Goal: Information Seeking & Learning: Learn about a topic

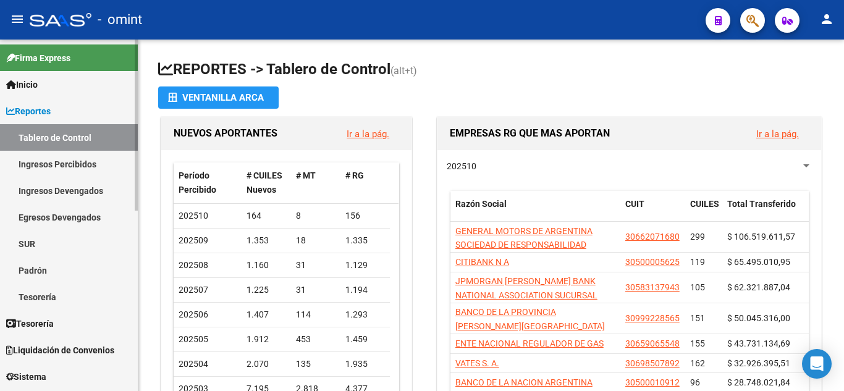
click at [30, 107] on span "Reportes" at bounding box center [28, 111] width 44 height 14
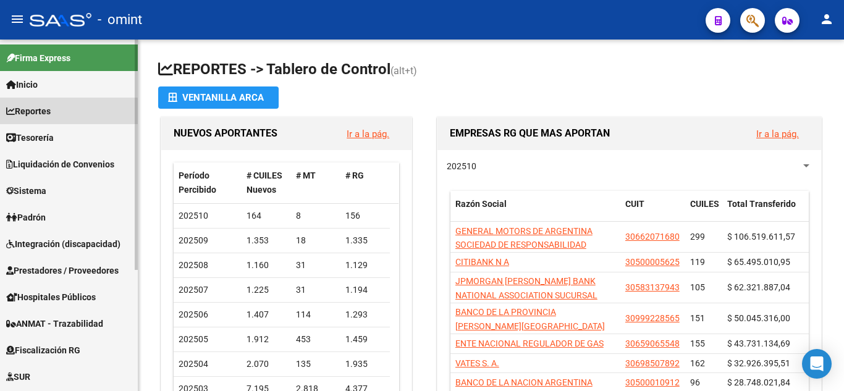
click at [43, 114] on span "Reportes" at bounding box center [28, 111] width 44 height 14
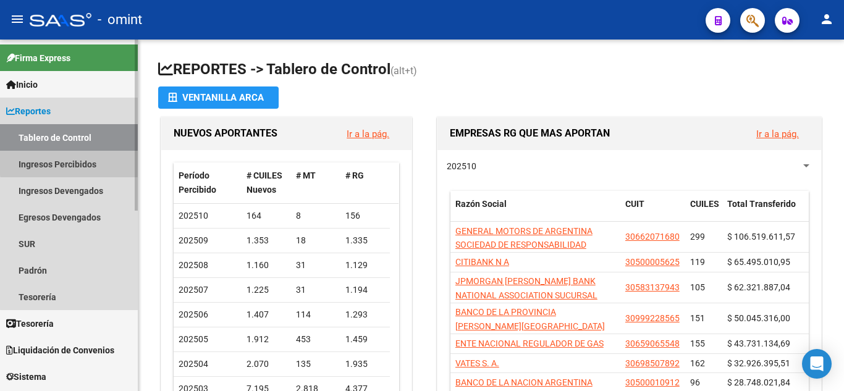
click at [71, 162] on link "Ingresos Percibidos" at bounding box center [69, 164] width 138 height 27
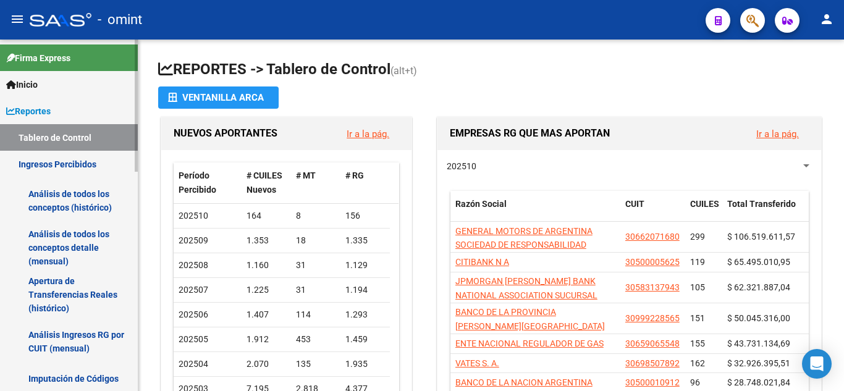
click at [80, 332] on link "Análisis Ingresos RG por CUIT (mensual)" at bounding box center [69, 341] width 138 height 47
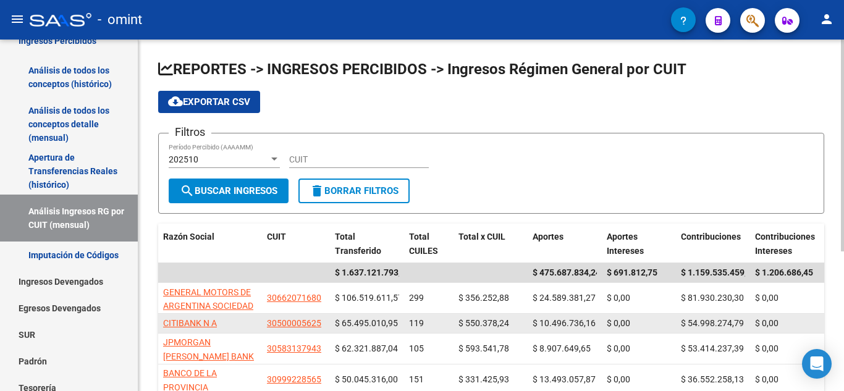
scroll to position [62, 0]
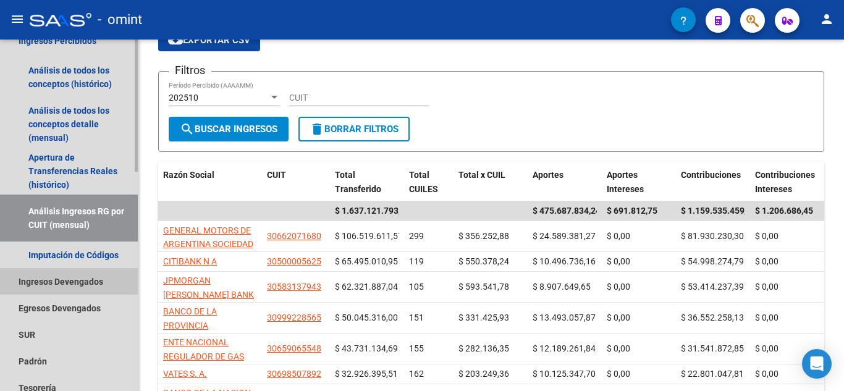
click at [78, 280] on link "Ingresos Devengados" at bounding box center [69, 281] width 138 height 27
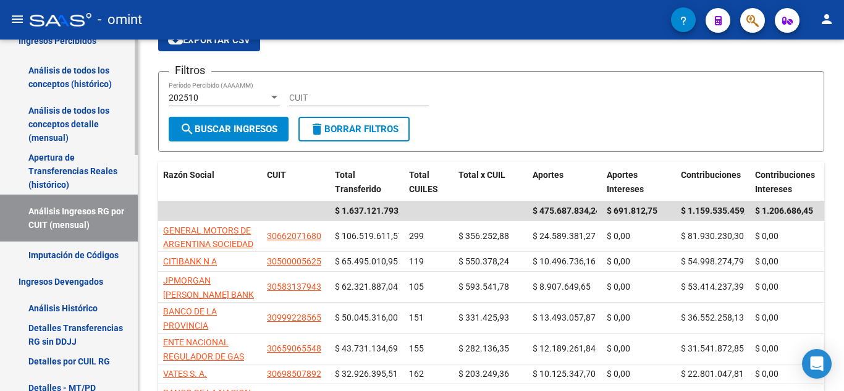
click at [102, 359] on link "Detalles por CUIL RG" at bounding box center [69, 361] width 138 height 27
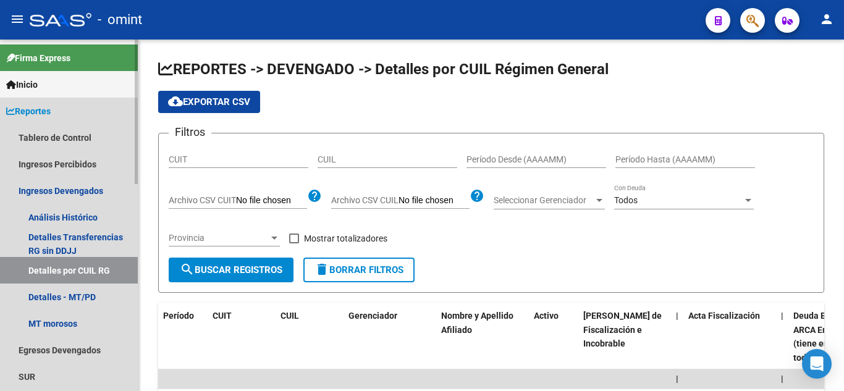
click at [45, 114] on span "Reportes" at bounding box center [28, 111] width 44 height 14
click at [47, 115] on span "Reportes" at bounding box center [28, 111] width 44 height 14
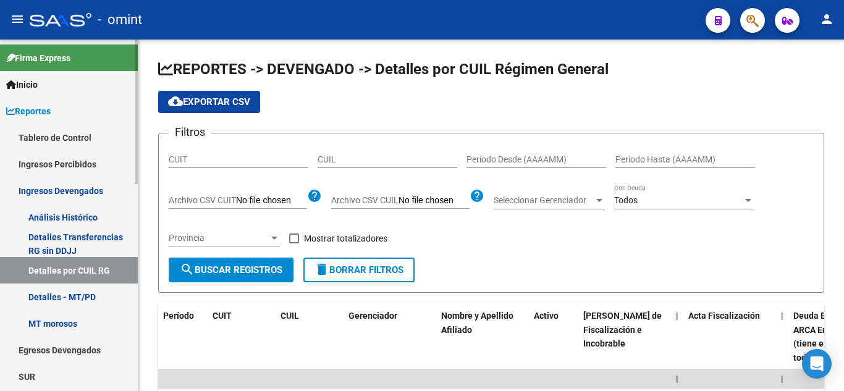
click at [39, 107] on span "Reportes" at bounding box center [28, 111] width 44 height 14
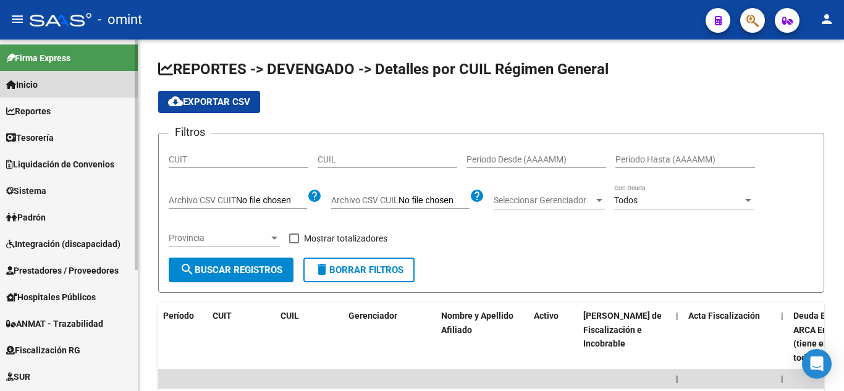
click at [32, 83] on span "Inicio" at bounding box center [22, 85] width 32 height 14
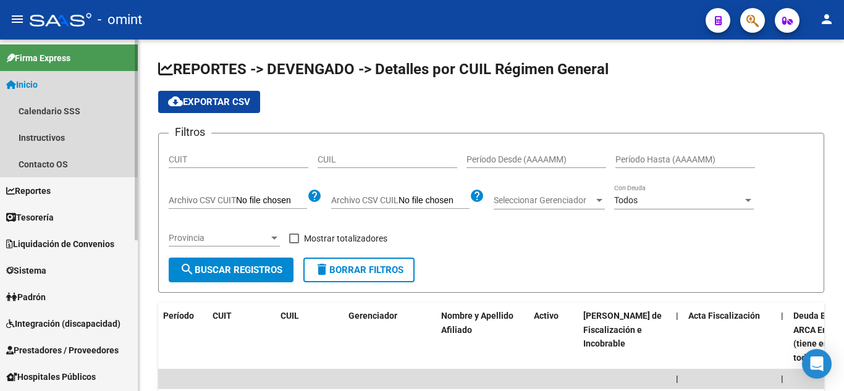
click at [32, 83] on span "Inicio" at bounding box center [22, 85] width 32 height 14
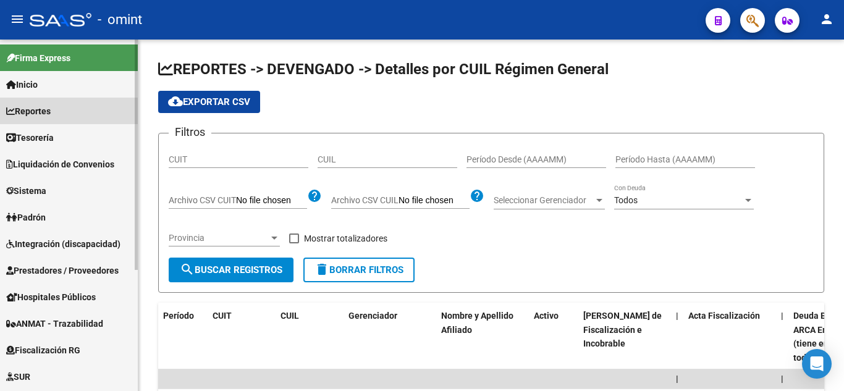
click at [38, 106] on span "Reportes" at bounding box center [28, 111] width 44 height 14
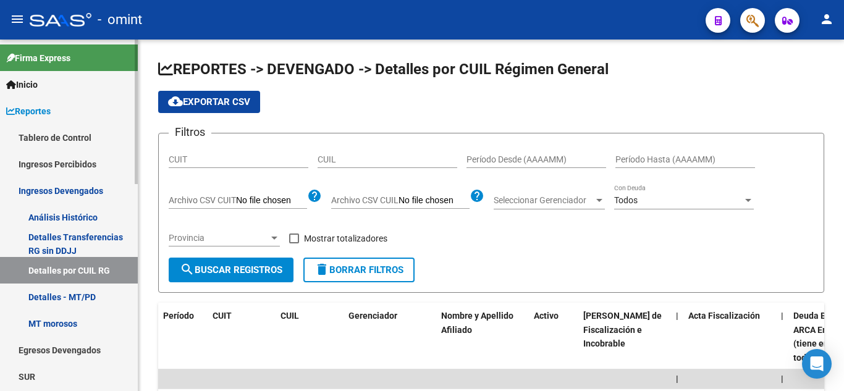
click at [40, 110] on span "Reportes" at bounding box center [28, 111] width 44 height 14
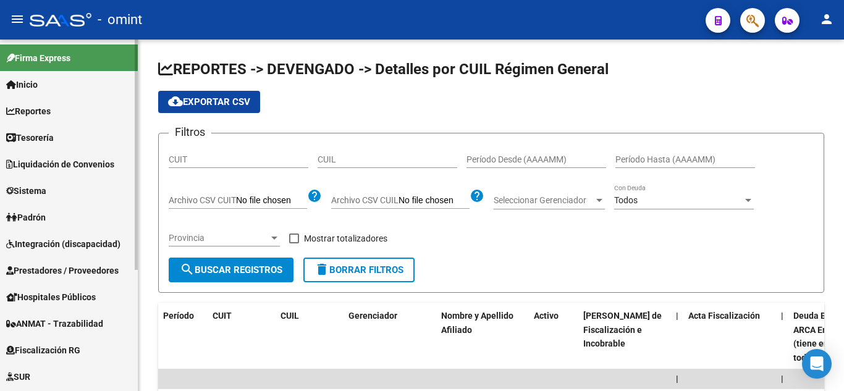
click at [49, 134] on span "Tesorería" at bounding box center [30, 138] width 48 height 14
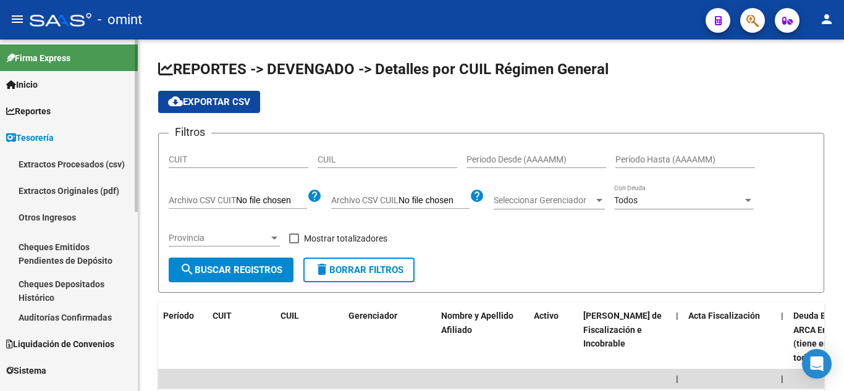
click at [30, 107] on span "Reportes" at bounding box center [28, 111] width 44 height 14
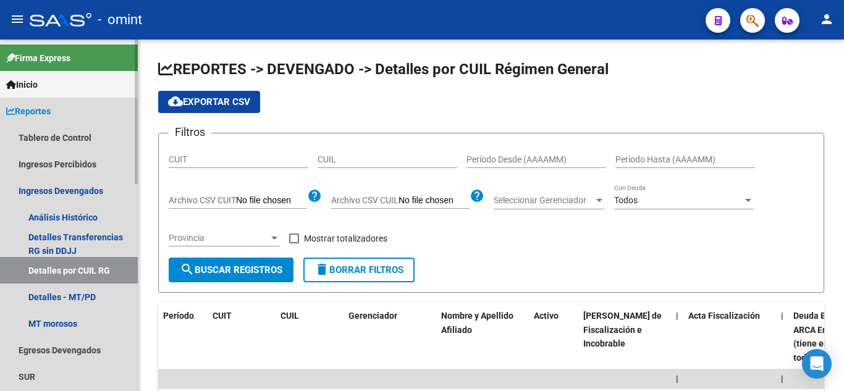
click at [46, 110] on span "Reportes" at bounding box center [28, 111] width 44 height 14
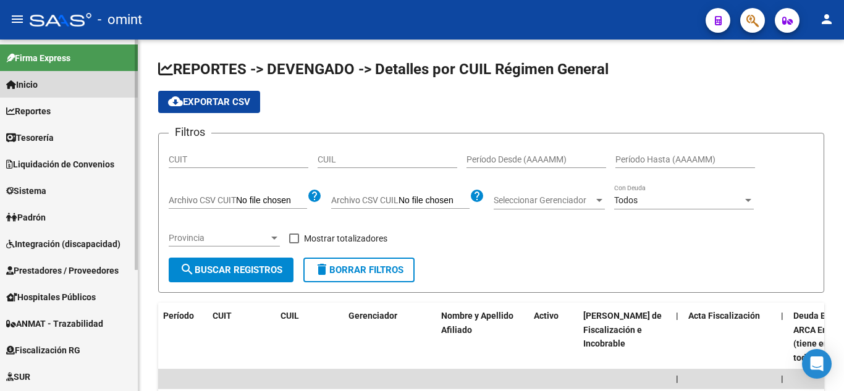
click at [25, 82] on span "Inicio" at bounding box center [22, 85] width 32 height 14
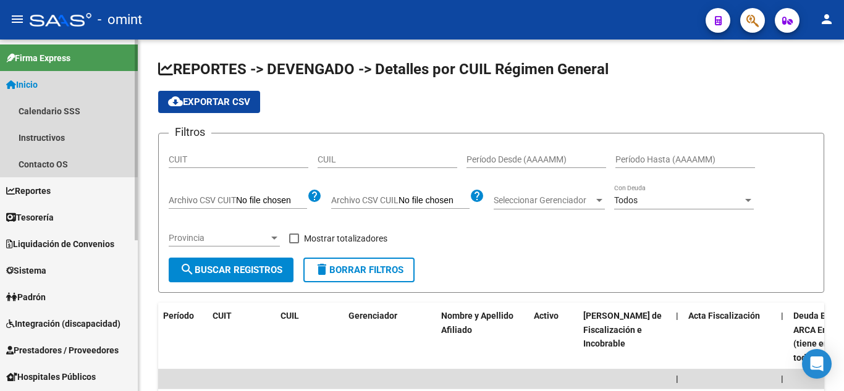
click at [38, 80] on span "Inicio" at bounding box center [22, 85] width 32 height 14
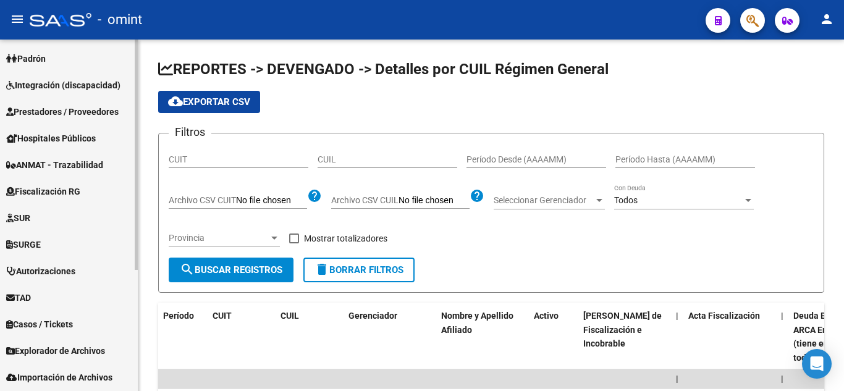
scroll to position [185, 0]
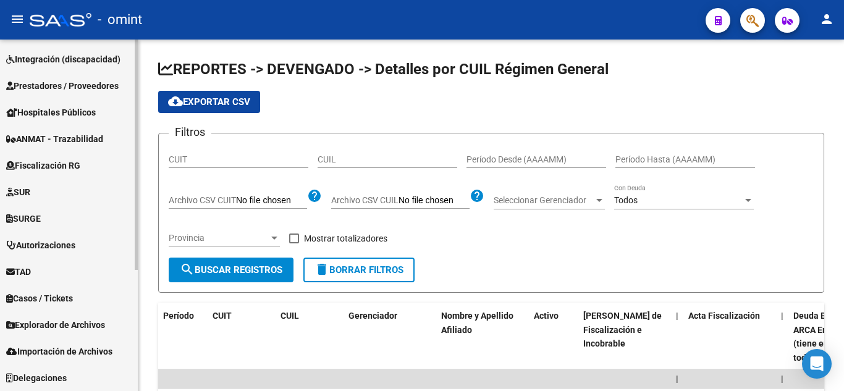
click at [54, 162] on span "Fiscalización RG" at bounding box center [43, 166] width 74 height 14
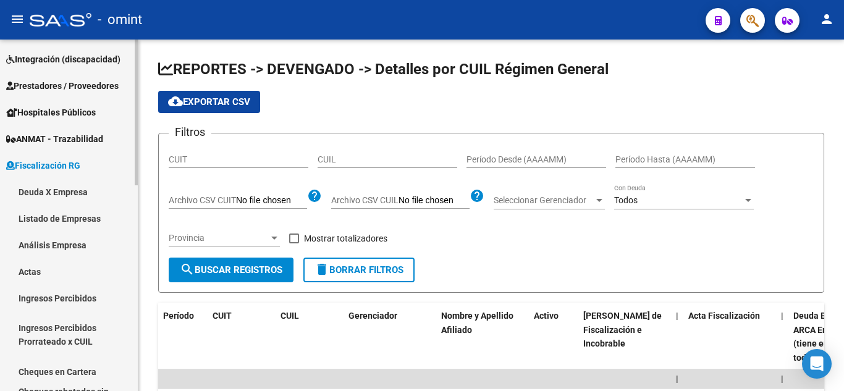
click at [75, 190] on link "Deuda X Empresa" at bounding box center [69, 192] width 138 height 27
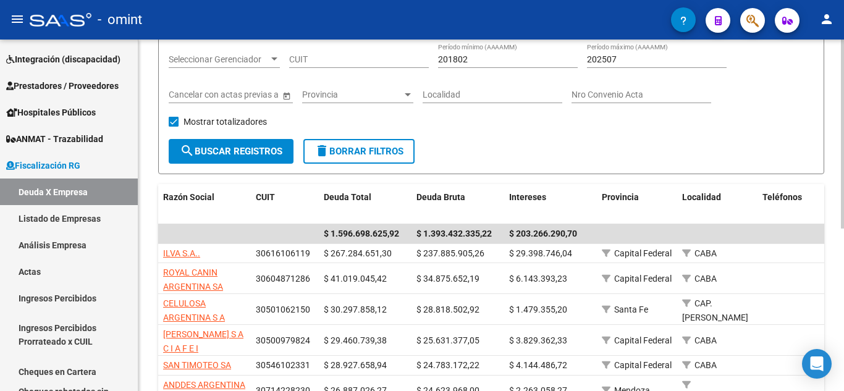
scroll to position [124, 0]
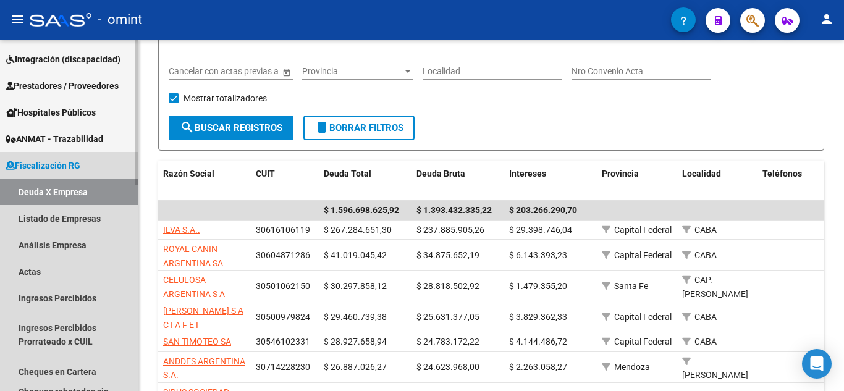
click at [44, 162] on span "Fiscalización RG" at bounding box center [43, 166] width 74 height 14
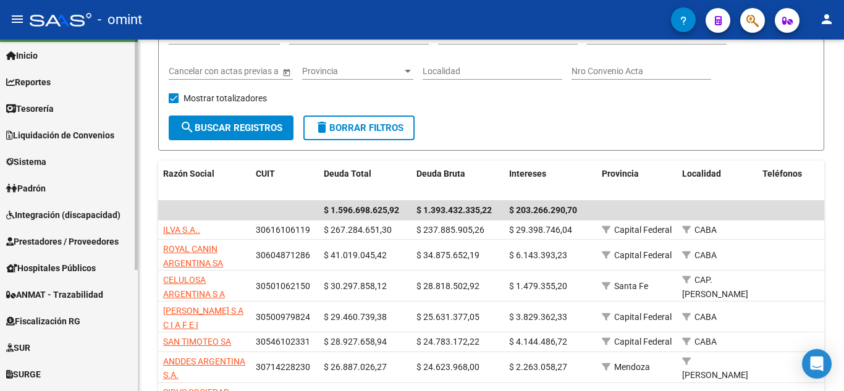
scroll to position [0, 0]
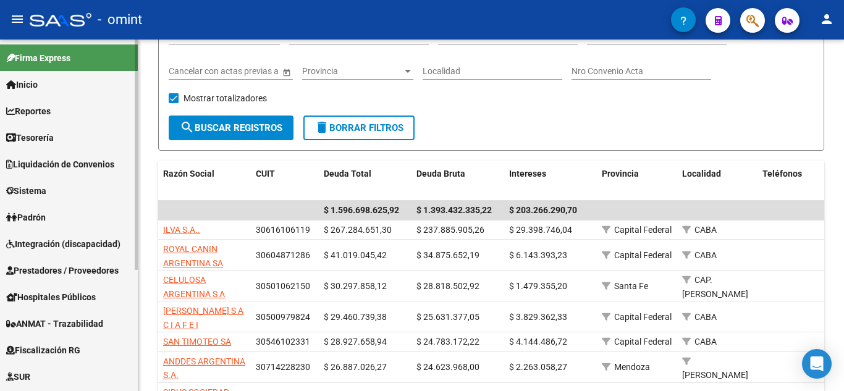
click at [49, 113] on span "Reportes" at bounding box center [28, 111] width 44 height 14
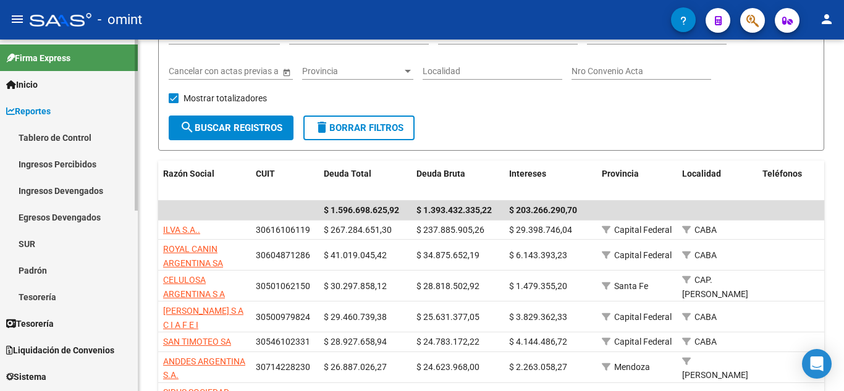
click at [44, 103] on link "Reportes" at bounding box center [69, 111] width 138 height 27
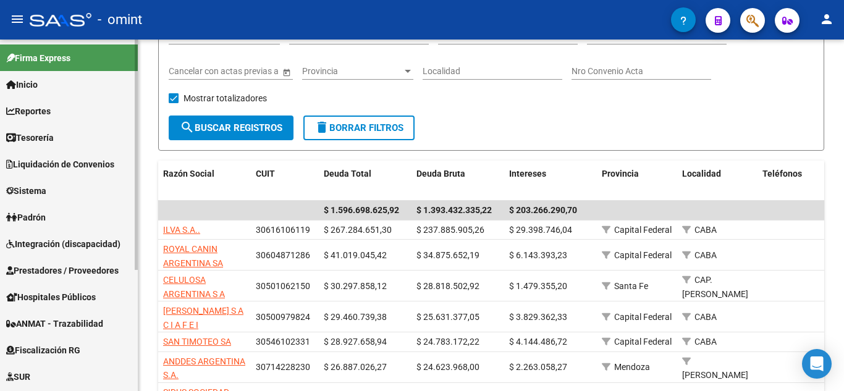
click at [54, 152] on link "Liquidación de Convenios" at bounding box center [69, 164] width 138 height 27
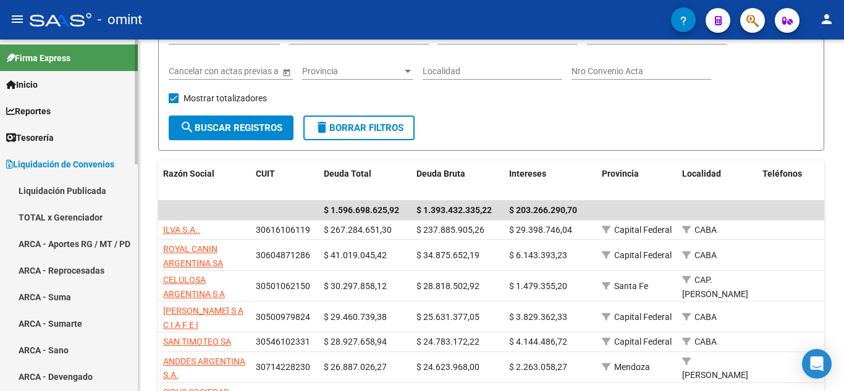
click at [65, 165] on span "Liquidación de Convenios" at bounding box center [60, 165] width 108 height 14
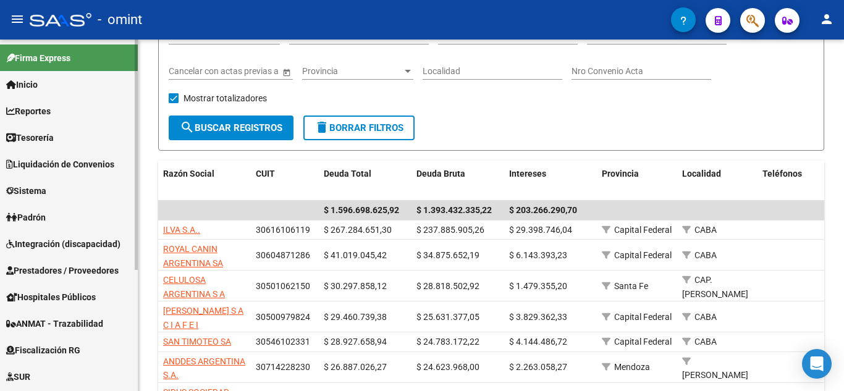
click at [74, 348] on span "Fiscalización RG" at bounding box center [43, 350] width 74 height 14
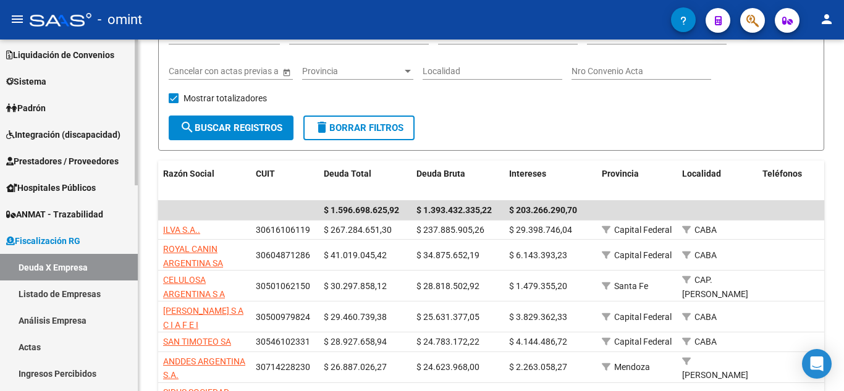
scroll to position [124, 0]
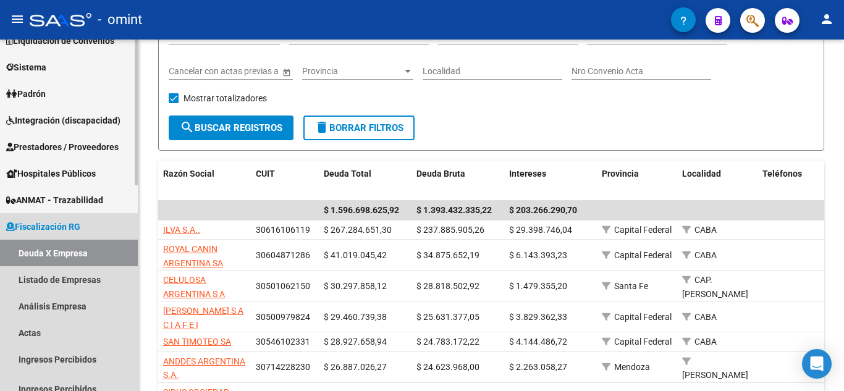
click at [59, 225] on span "Fiscalización RG" at bounding box center [43, 227] width 74 height 14
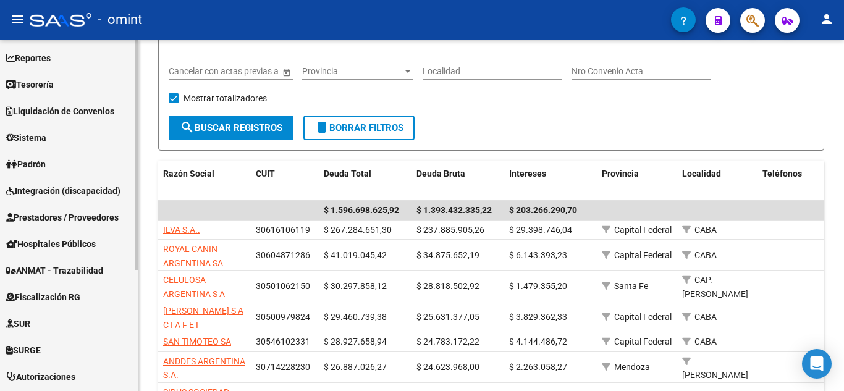
scroll to position [0, 0]
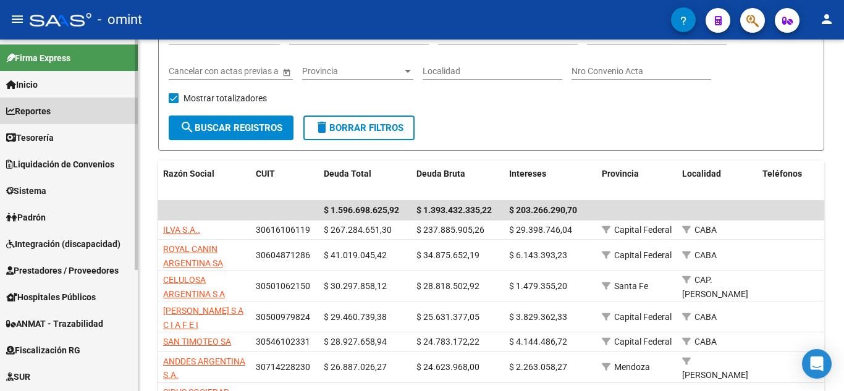
click at [38, 109] on span "Reportes" at bounding box center [28, 111] width 44 height 14
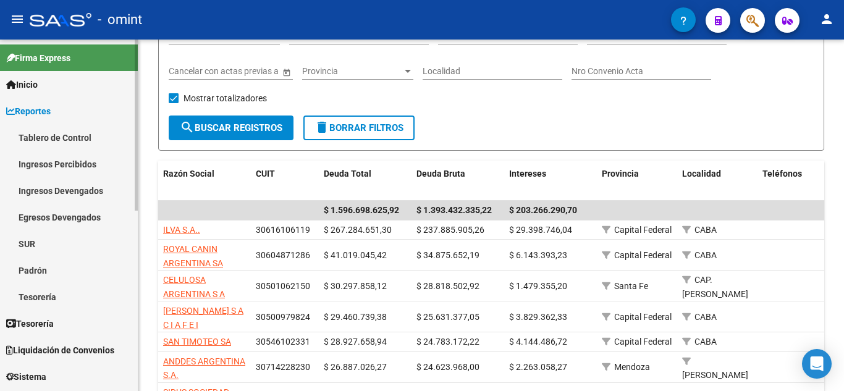
click at [35, 108] on span "Reportes" at bounding box center [28, 111] width 44 height 14
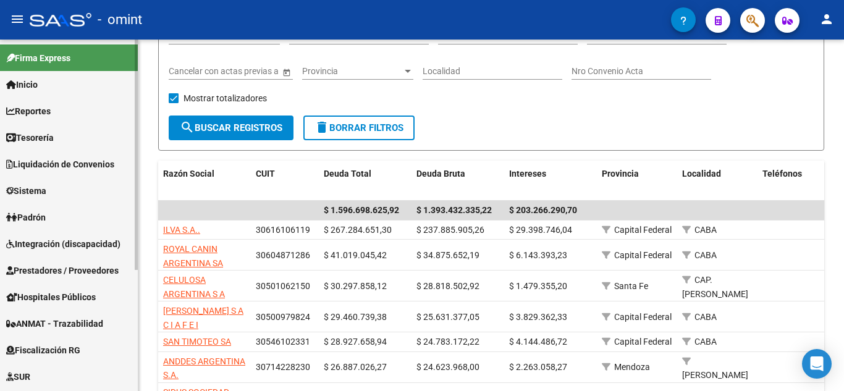
click at [40, 135] on span "Tesorería" at bounding box center [30, 138] width 48 height 14
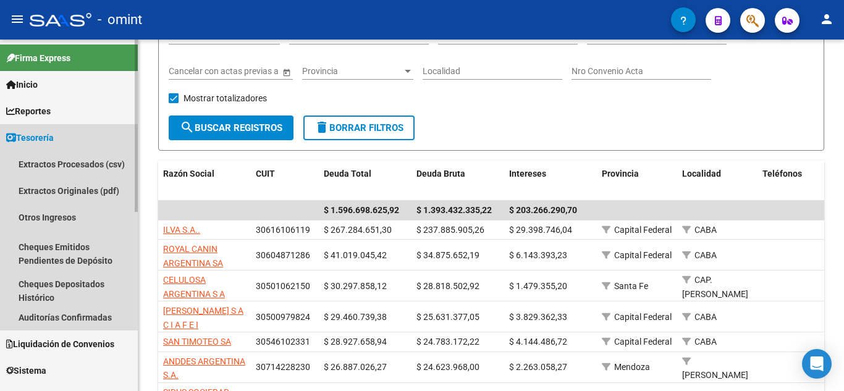
click at [47, 132] on span "Tesorería" at bounding box center [30, 138] width 48 height 14
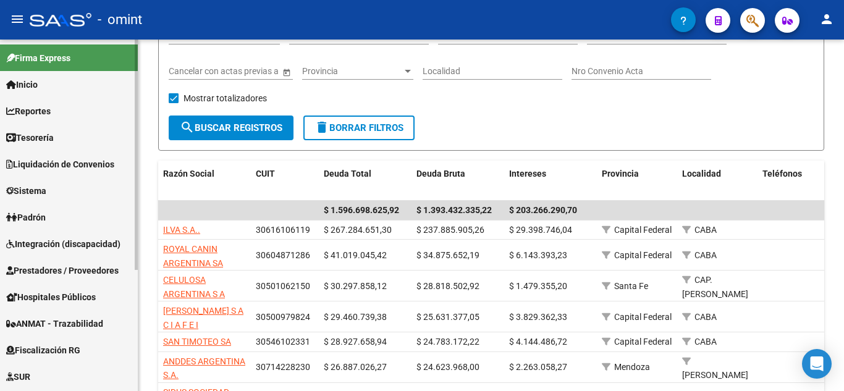
click at [34, 104] on span "Reportes" at bounding box center [28, 111] width 44 height 14
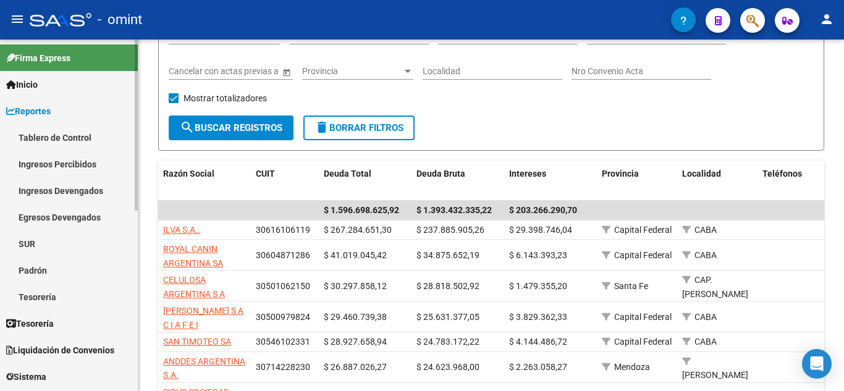
click at [78, 138] on link "Tablero de Control" at bounding box center [69, 137] width 138 height 27
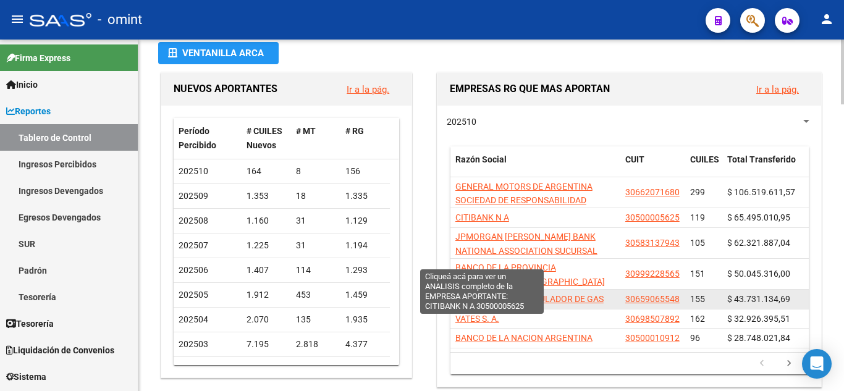
scroll to position [62, 0]
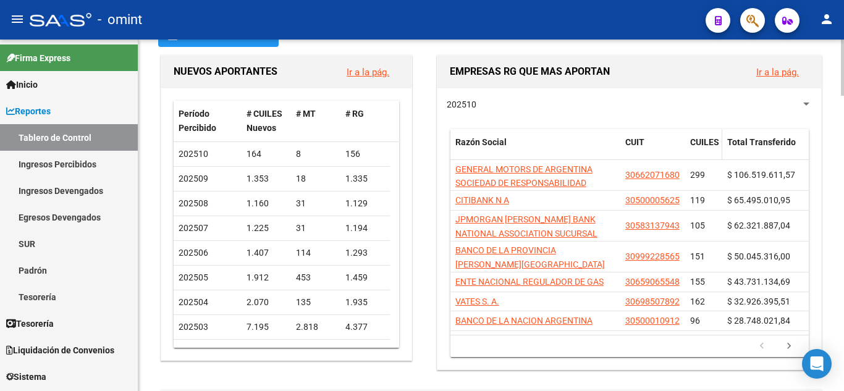
click at [702, 141] on span "CUILES" at bounding box center [704, 142] width 29 height 10
click at [703, 141] on span "CUILES" at bounding box center [704, 142] width 29 height 10
click at [697, 159] on span at bounding box center [693, 157] width 7 height 9
click at [701, 141] on span "CUILES" at bounding box center [704, 142] width 29 height 10
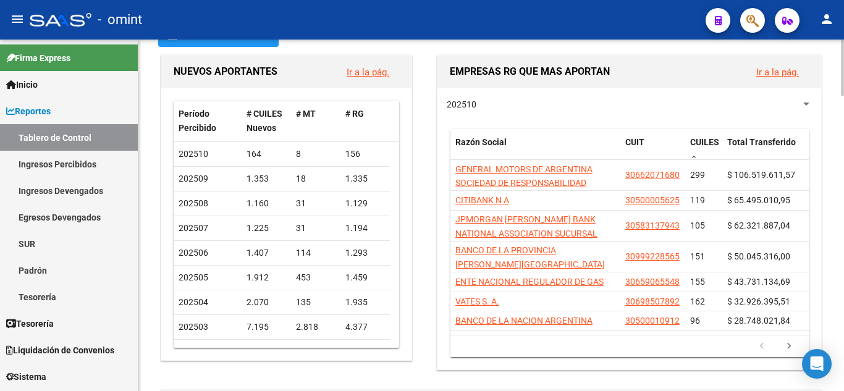
click at [808, 107] on div at bounding box center [806, 104] width 11 height 10
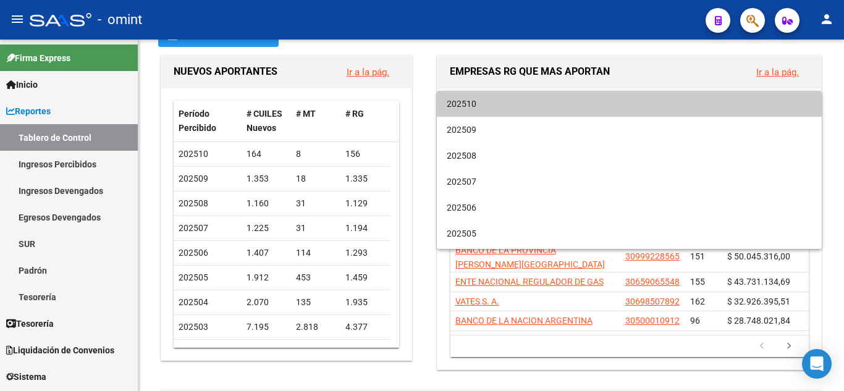
click at [636, 52] on div at bounding box center [422, 195] width 844 height 391
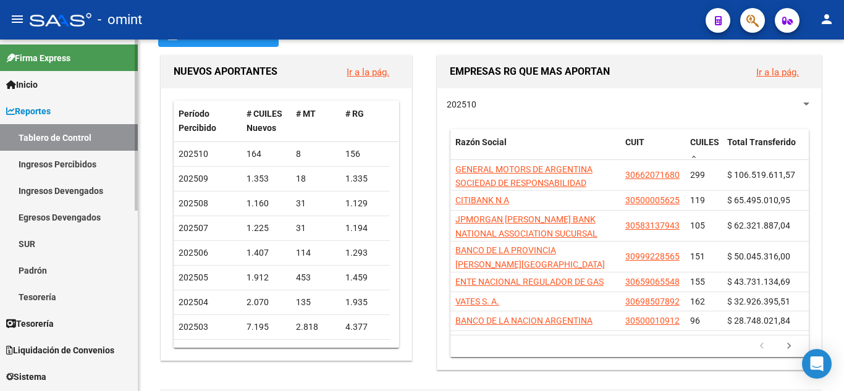
click at [59, 161] on link "Ingresos Percibidos" at bounding box center [69, 164] width 138 height 27
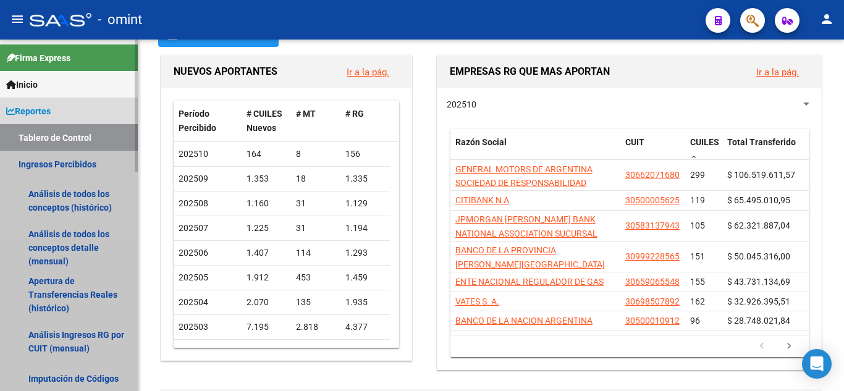
click at [75, 162] on link "Ingresos Percibidos" at bounding box center [69, 164] width 138 height 27
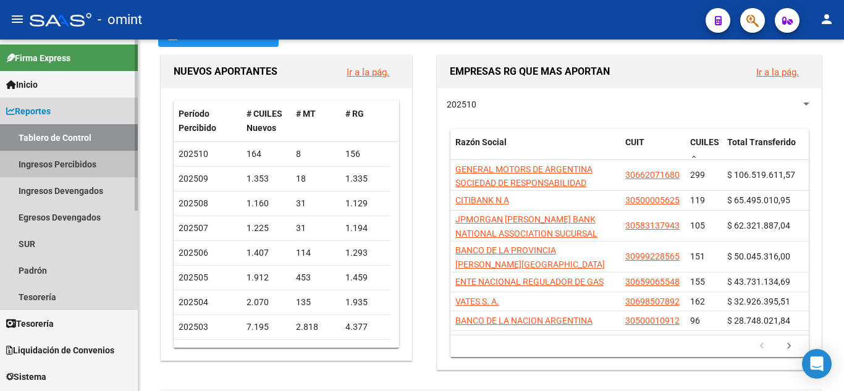
click at [75, 162] on link "Ingresos Percibidos" at bounding box center [69, 164] width 138 height 27
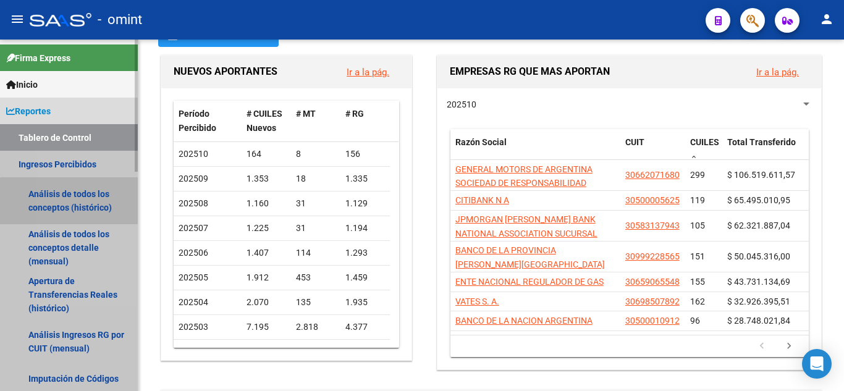
click at [88, 202] on link "Análisis de todos los conceptos (histórico)" at bounding box center [69, 200] width 138 height 47
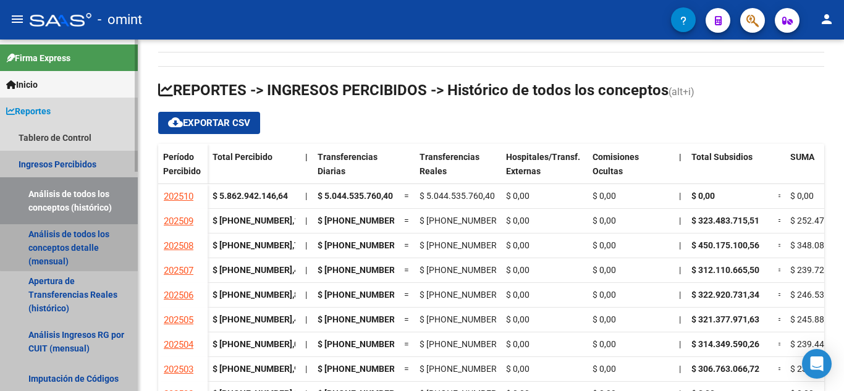
click at [90, 238] on link "Análisis de todos los conceptos detalle (mensual)" at bounding box center [69, 247] width 138 height 47
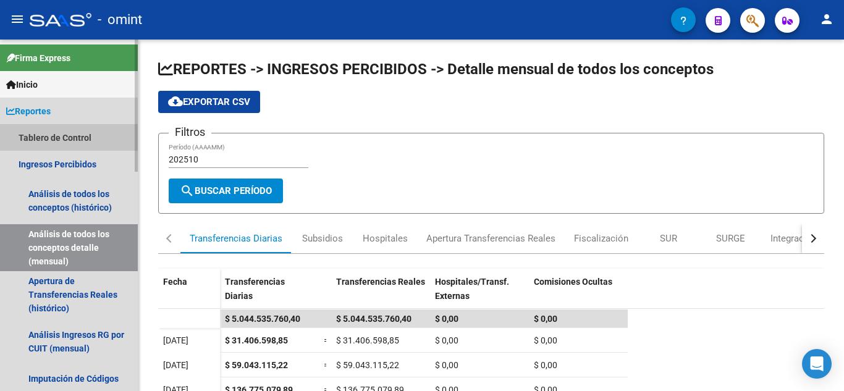
click at [47, 132] on link "Tablero de Control" at bounding box center [69, 137] width 138 height 27
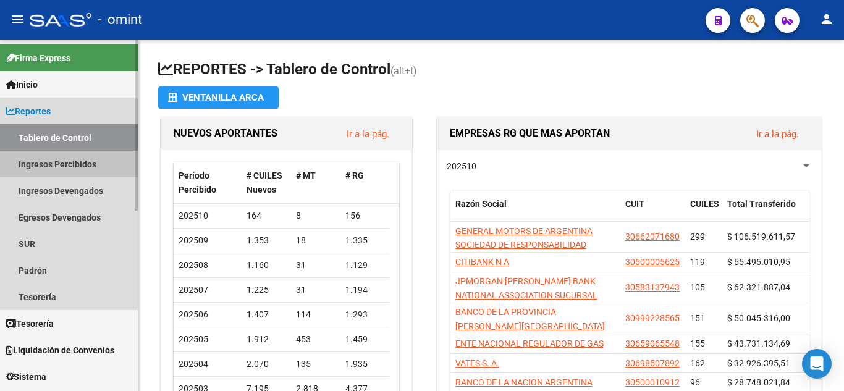
click at [55, 164] on link "Ingresos Percibidos" at bounding box center [69, 164] width 138 height 27
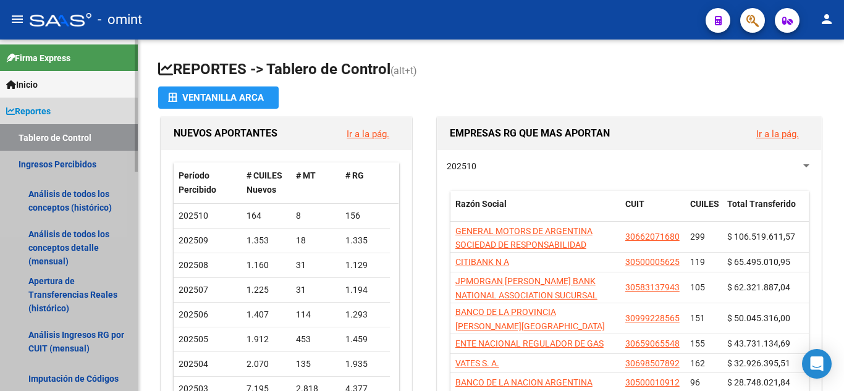
click at [55, 164] on link "Ingresos Percibidos" at bounding box center [69, 164] width 138 height 27
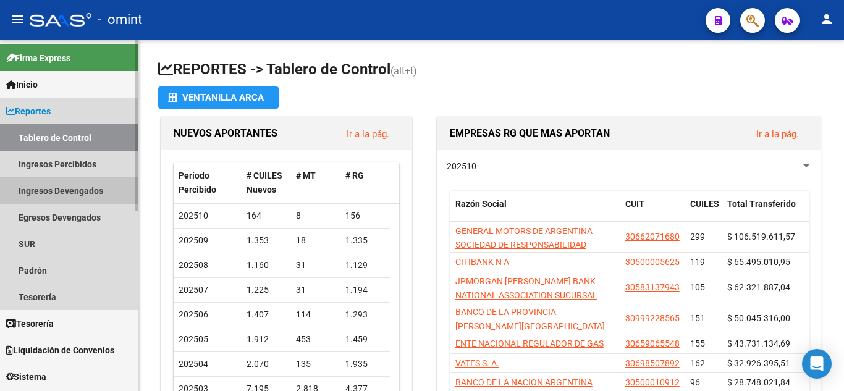
click at [62, 187] on link "Ingresos Devengados" at bounding box center [69, 190] width 138 height 27
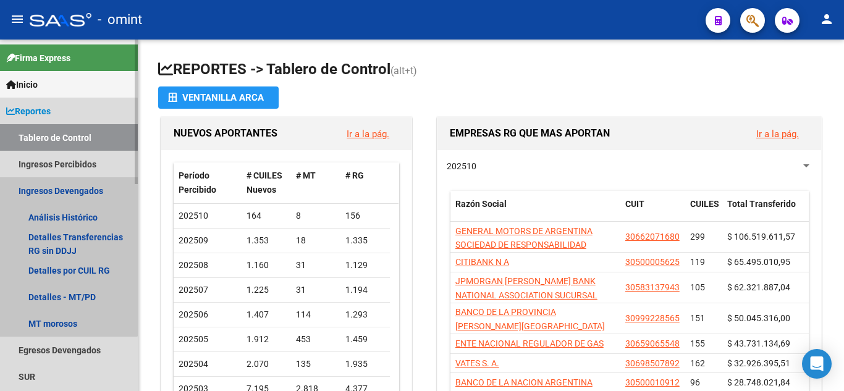
click at [62, 187] on link "Ingresos Devengados" at bounding box center [69, 190] width 138 height 27
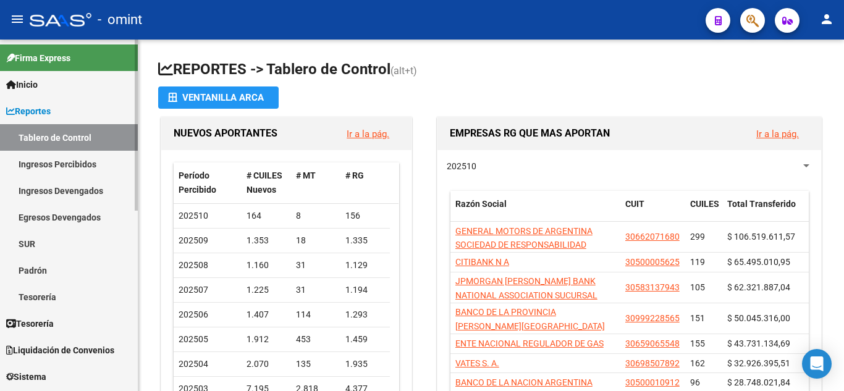
click at [62, 187] on link "Ingresos Devengados" at bounding box center [69, 190] width 138 height 27
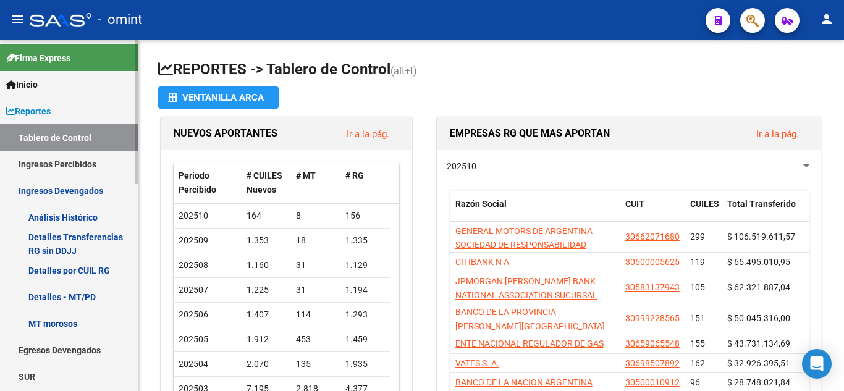
click at [46, 238] on link "Detalles Transferencias RG sin DDJJ" at bounding box center [69, 243] width 138 height 27
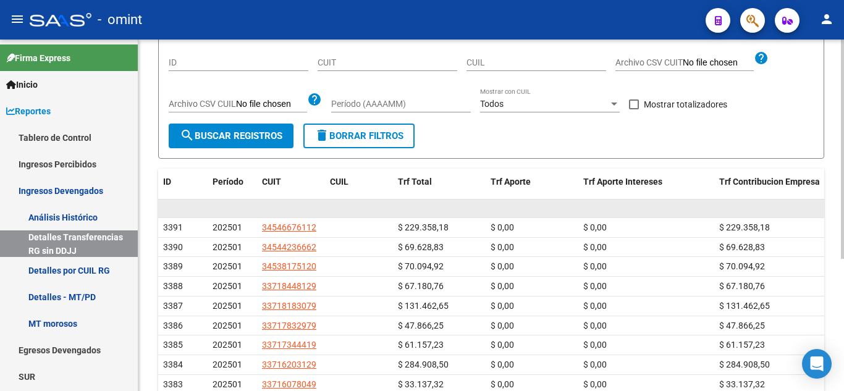
scroll to position [124, 0]
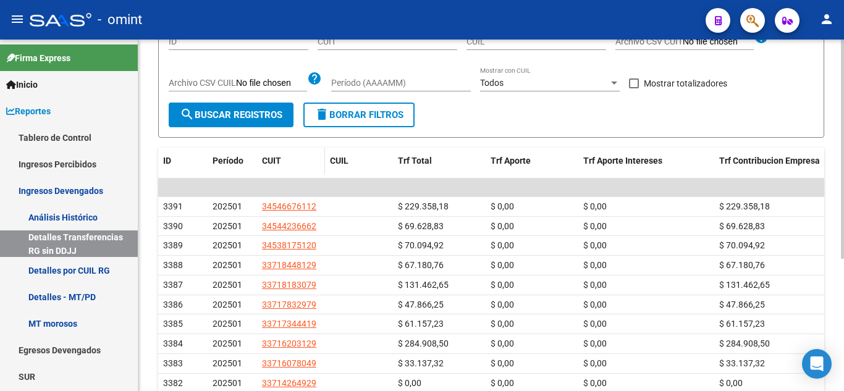
click at [293, 164] on div "CUIT" at bounding box center [291, 161] width 58 height 14
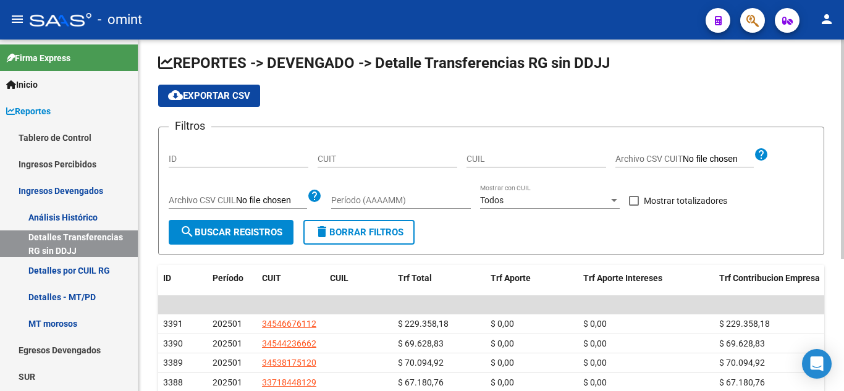
scroll to position [0, 0]
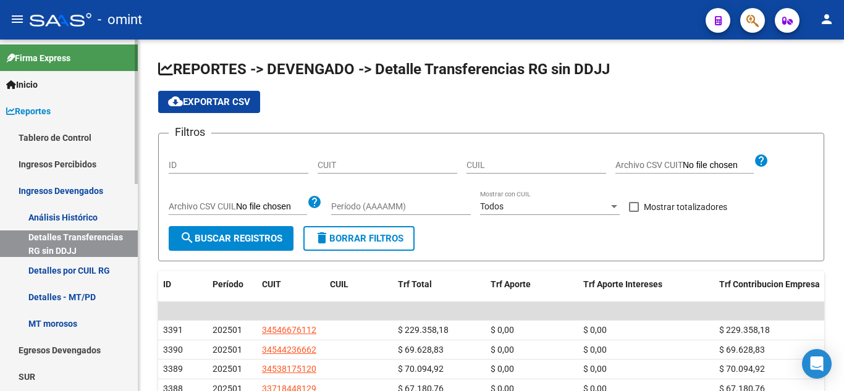
click at [59, 267] on link "Detalles por CUIL RG" at bounding box center [69, 270] width 138 height 27
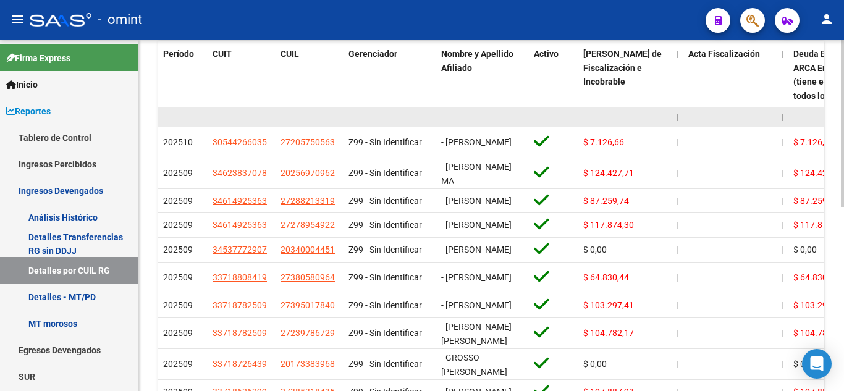
scroll to position [263, 0]
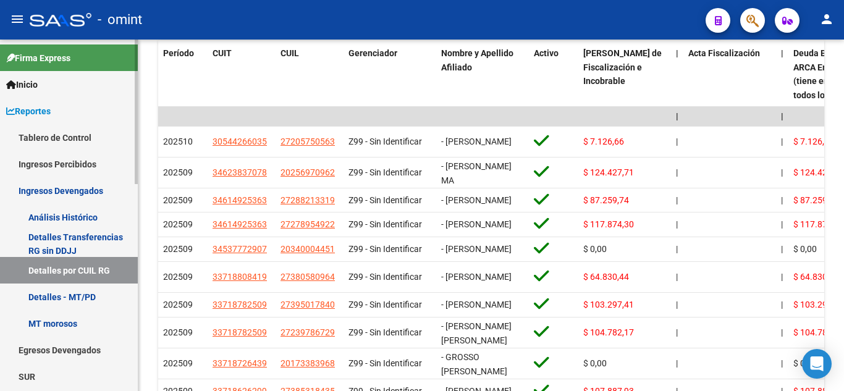
click at [75, 209] on link "Análisis Histórico" at bounding box center [69, 217] width 138 height 27
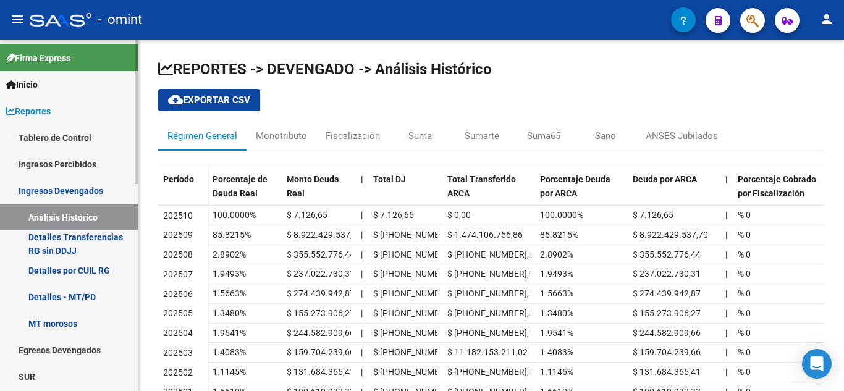
click at [91, 235] on link "Detalles Transferencias RG sin DDJJ" at bounding box center [69, 243] width 138 height 27
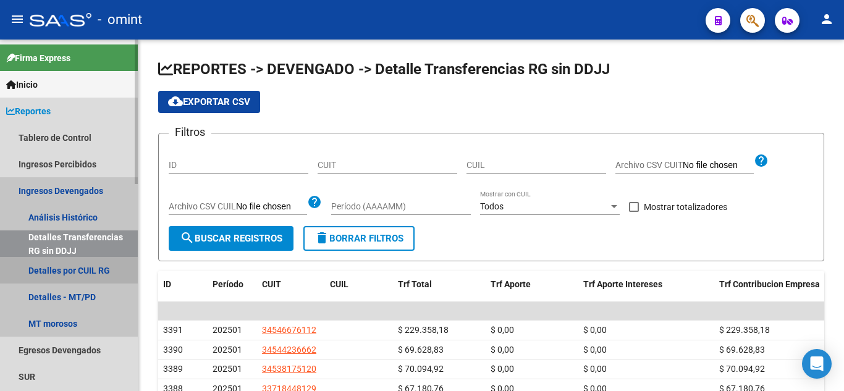
click at [82, 257] on link "Detalles por CUIL RG" at bounding box center [69, 270] width 138 height 27
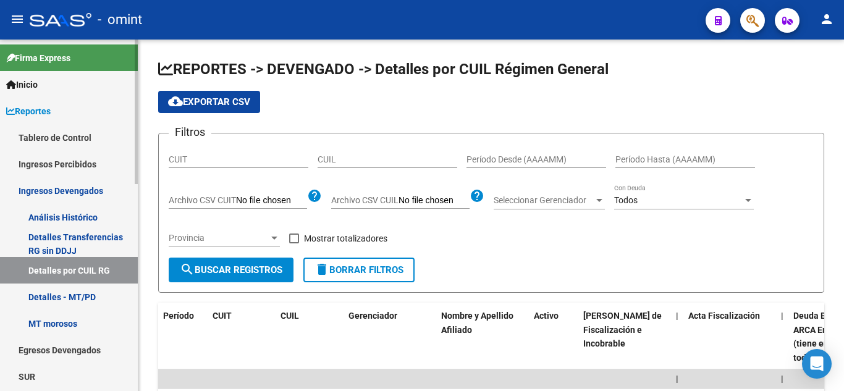
click at [84, 293] on link "Detalles - MT/PD" at bounding box center [69, 297] width 138 height 27
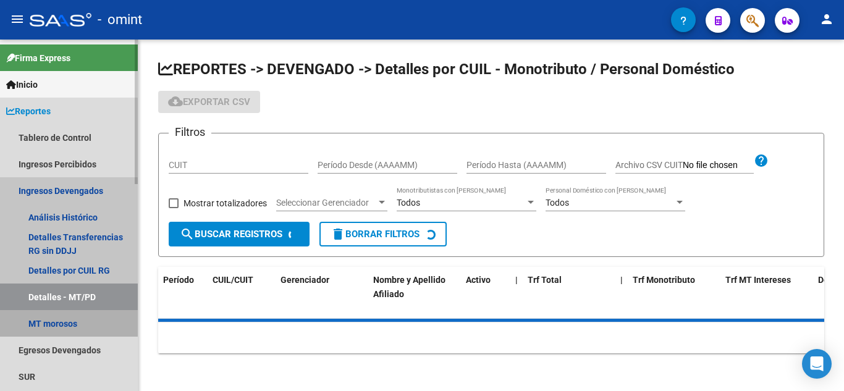
click at [62, 316] on link "MT morosos" at bounding box center [69, 323] width 138 height 27
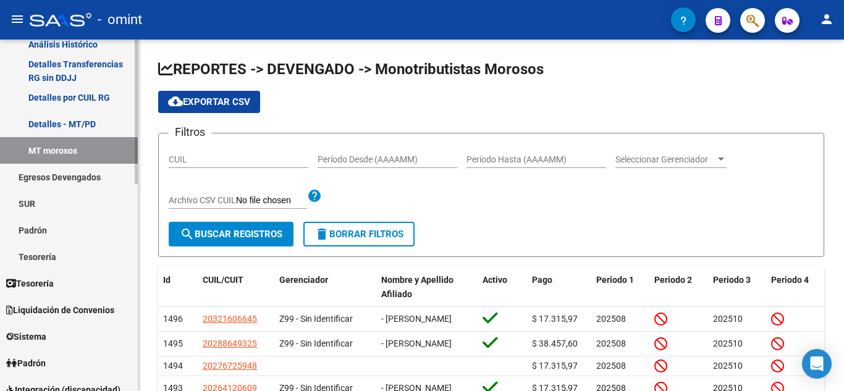
scroll to position [185, 0]
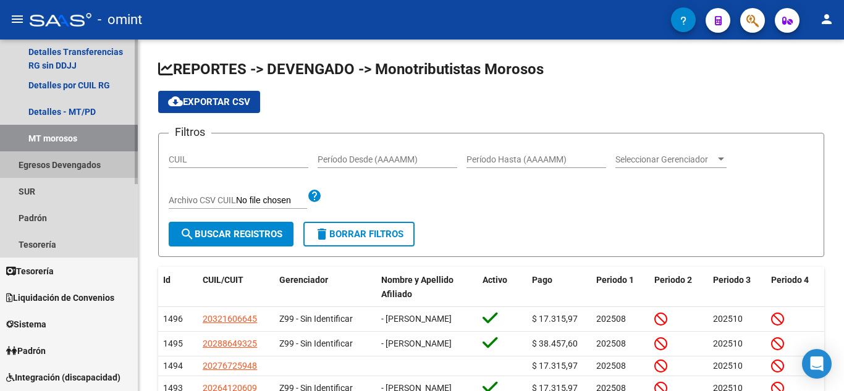
click at [70, 164] on link "Egresos Devengados" at bounding box center [69, 164] width 138 height 27
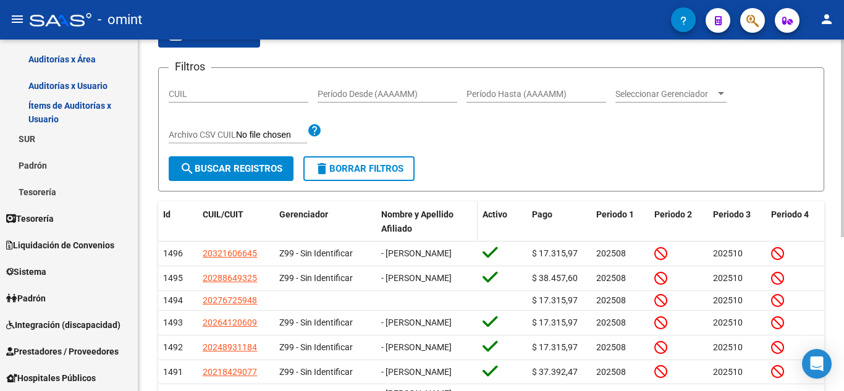
scroll to position [0, 0]
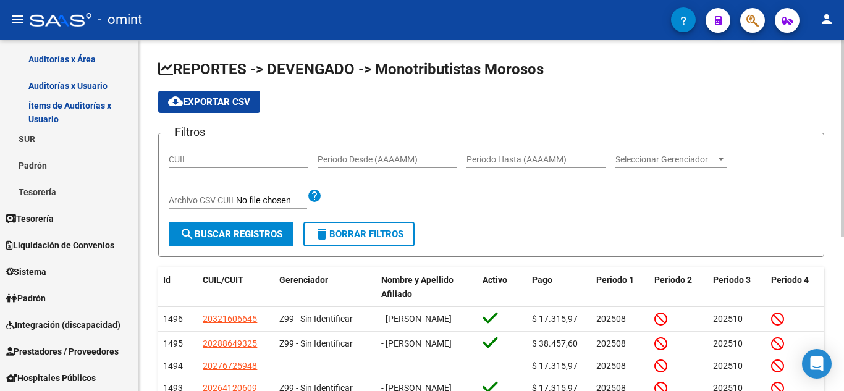
click at [765, 89] on app-list-header "REPORTES -> DEVENGADO -> Monotributistas Morosos cloud_download Exportar CSV Fi…" at bounding box center [491, 158] width 666 height 198
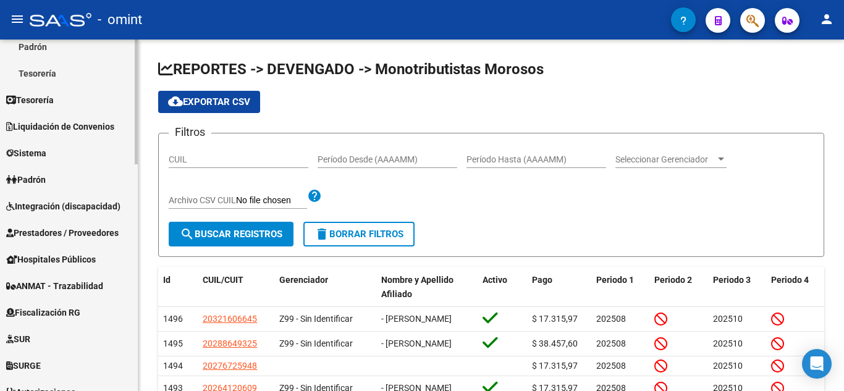
scroll to position [494, 0]
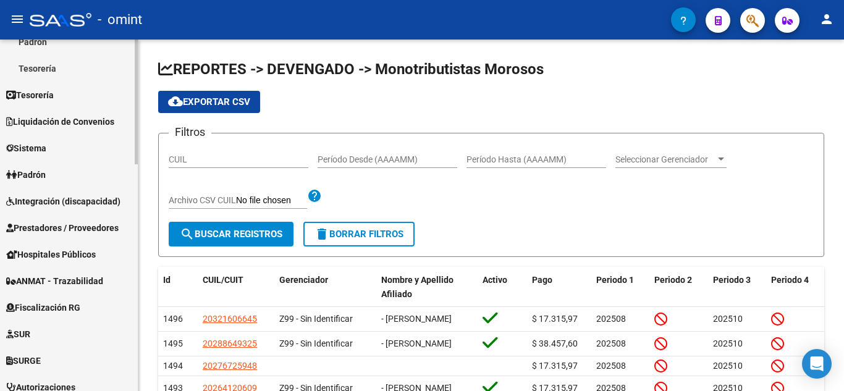
click at [59, 94] on link "Tesorería" at bounding box center [69, 95] width 138 height 27
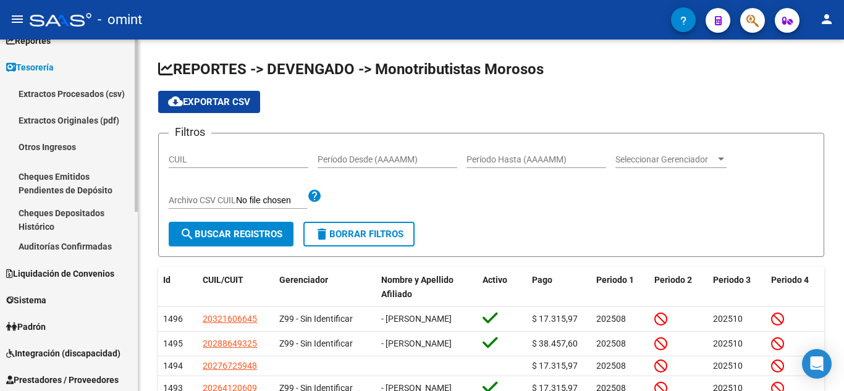
scroll to position [0, 0]
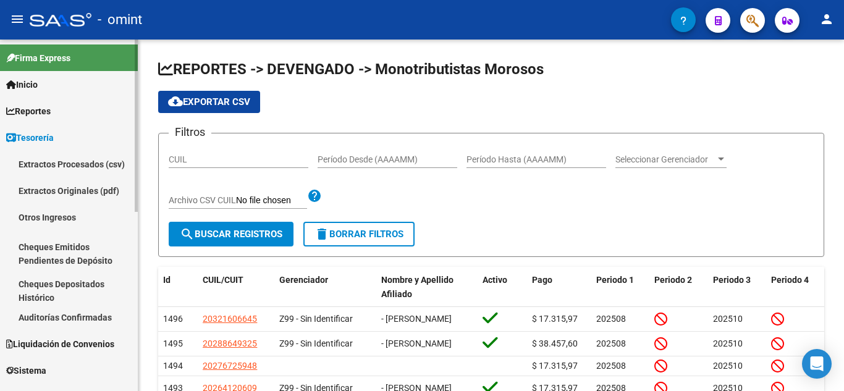
click at [40, 162] on link "Extractos Procesados (csv)" at bounding box center [69, 164] width 138 height 27
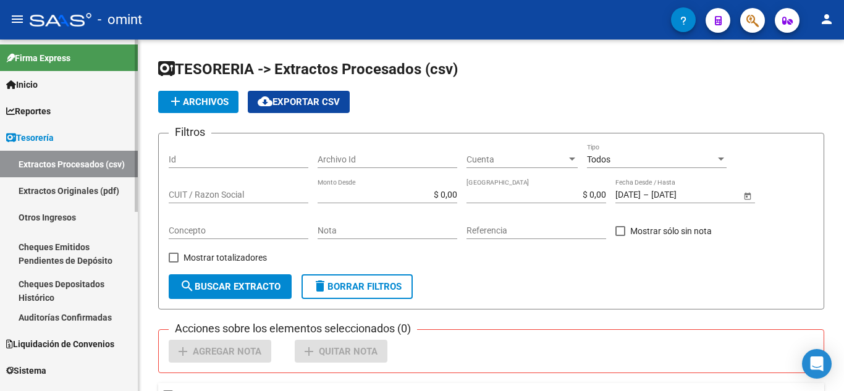
click at [85, 192] on link "Extractos Originales (pdf)" at bounding box center [69, 190] width 138 height 27
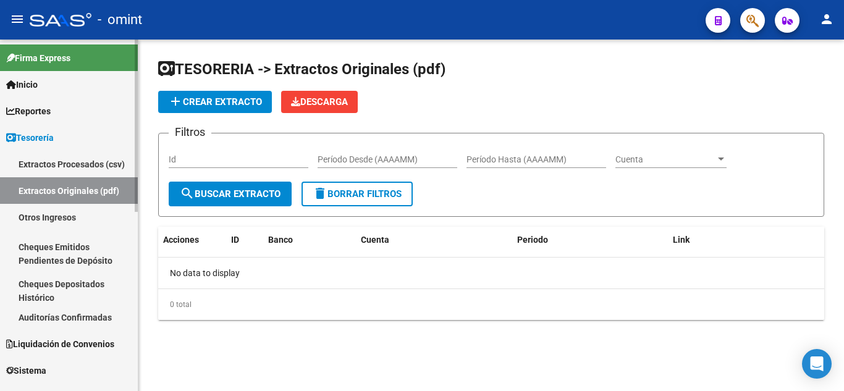
click at [64, 214] on link "Otros Ingresos" at bounding box center [69, 217] width 138 height 27
